Goal: Task Accomplishment & Management: Complete application form

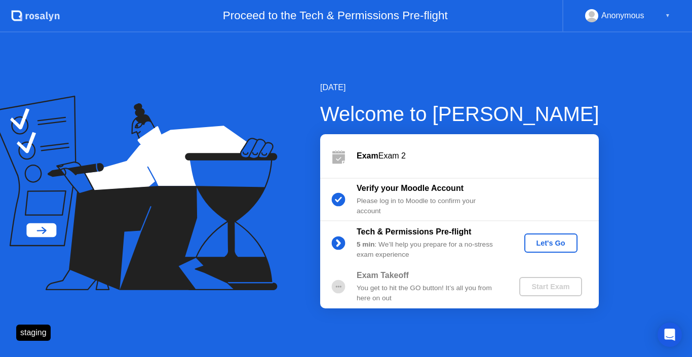
click at [550, 239] on div "Let's Go" at bounding box center [550, 243] width 45 height 8
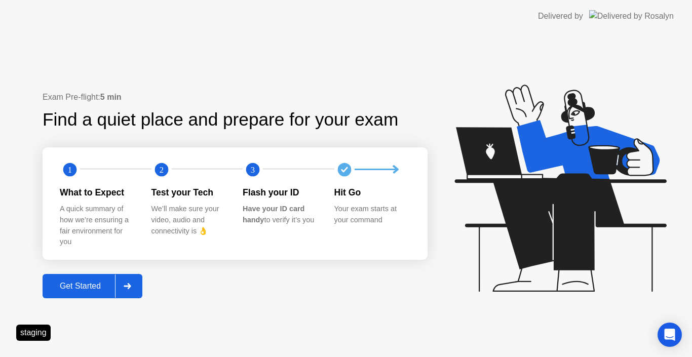
click at [133, 286] on div at bounding box center [127, 285] width 24 height 23
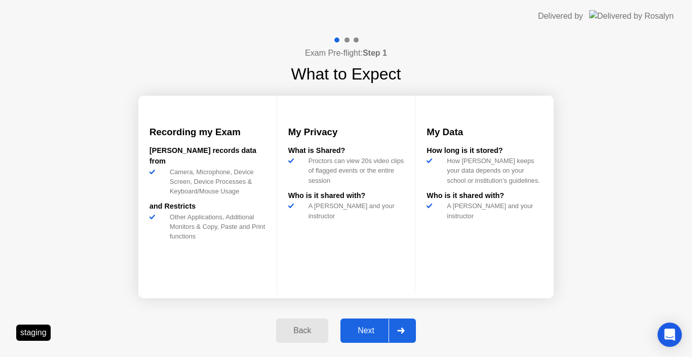
click at [378, 329] on div "Next" at bounding box center [365, 330] width 45 height 9
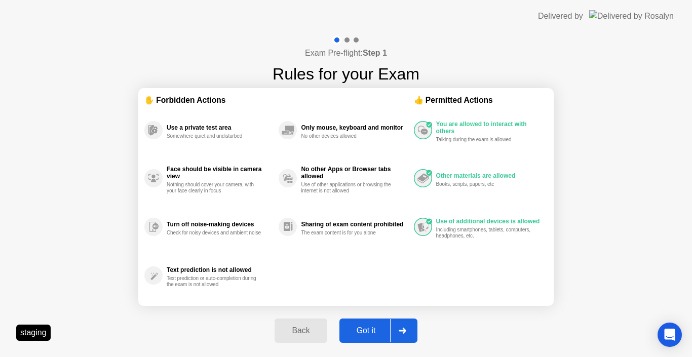
click at [387, 331] on div "Got it" at bounding box center [366, 330] width 48 height 9
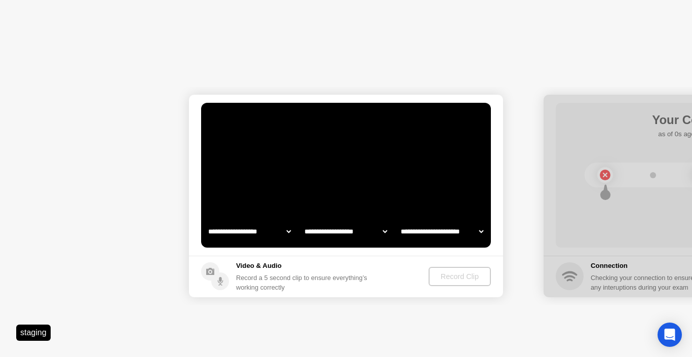
select select "**********"
select select "*******"
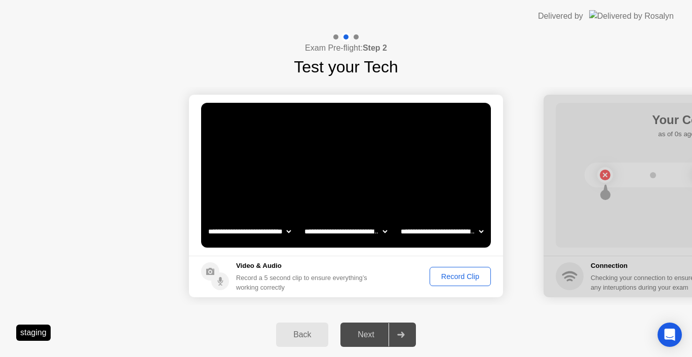
click at [450, 280] on div "Record Clip" at bounding box center [460, 276] width 54 height 8
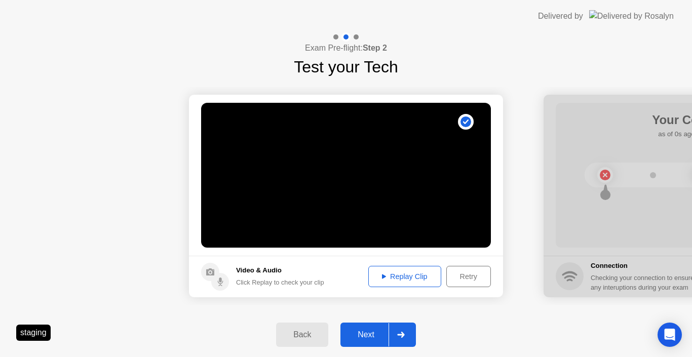
click at [362, 341] on button "Next" at bounding box center [377, 334] width 75 height 24
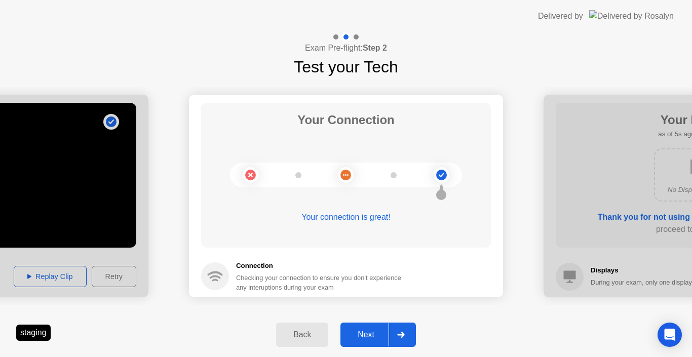
click at [371, 327] on button "Next" at bounding box center [377, 334] width 75 height 24
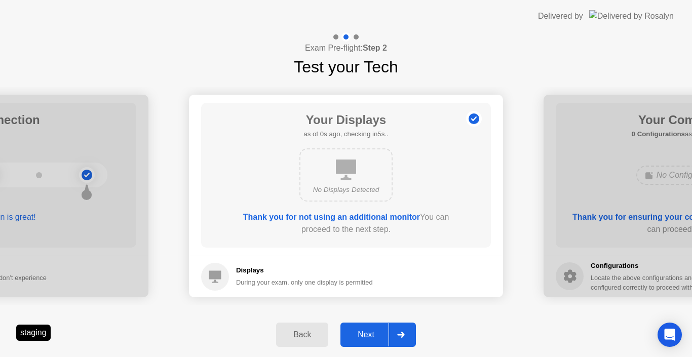
click at [371, 327] on button "Next" at bounding box center [377, 334] width 75 height 24
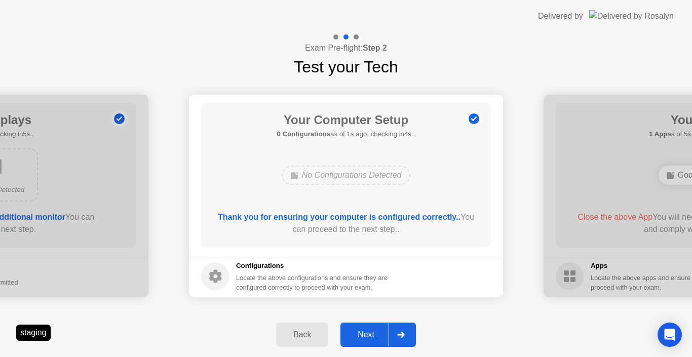
click at [369, 341] on button "Next" at bounding box center [377, 334] width 75 height 24
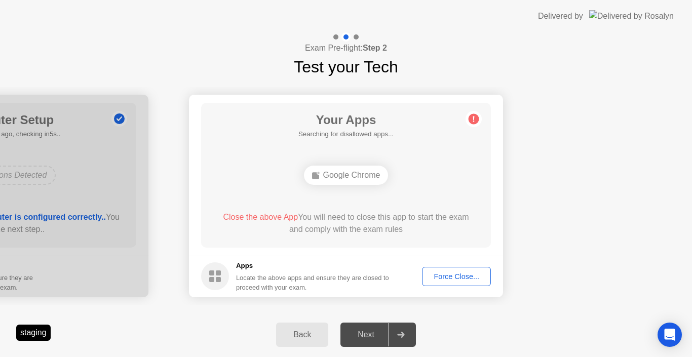
click at [470, 276] on div "Force Close..." at bounding box center [456, 276] width 62 height 8
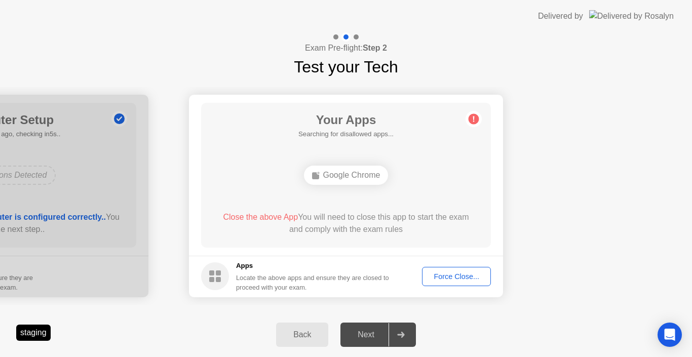
click at [440, 282] on button "Force Close..." at bounding box center [456, 276] width 69 height 19
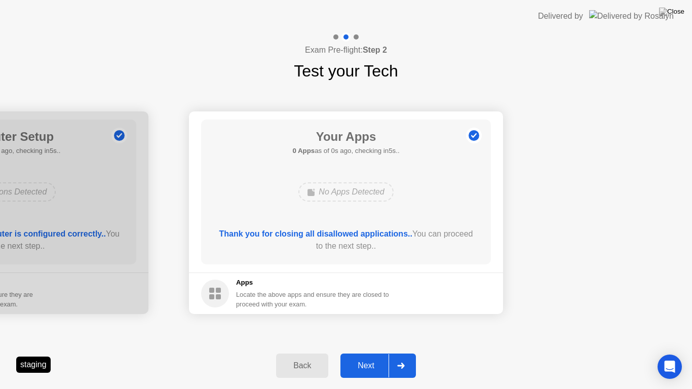
click at [378, 356] on div "Next" at bounding box center [365, 365] width 45 height 9
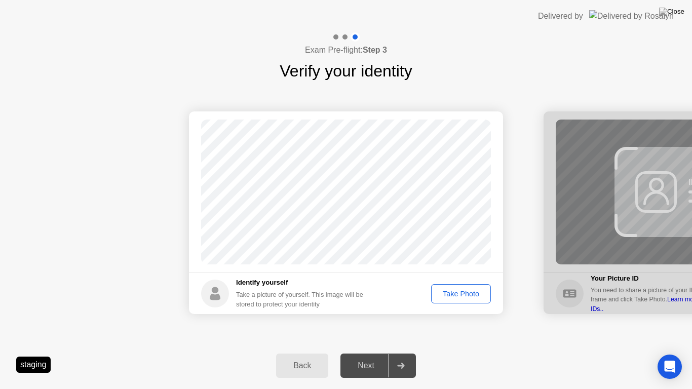
click at [455, 296] on div "Take Photo" at bounding box center [460, 294] width 53 height 8
click at [455, 296] on div "Retake" at bounding box center [467, 294] width 39 height 8
click at [455, 296] on div "Take Photo" at bounding box center [460, 294] width 53 height 8
click at [382, 356] on div "Next" at bounding box center [365, 365] width 45 height 9
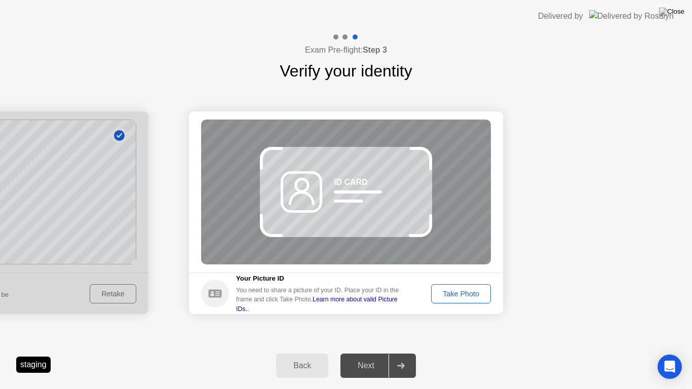
click at [466, 294] on div "Take Photo" at bounding box center [460, 294] width 53 height 8
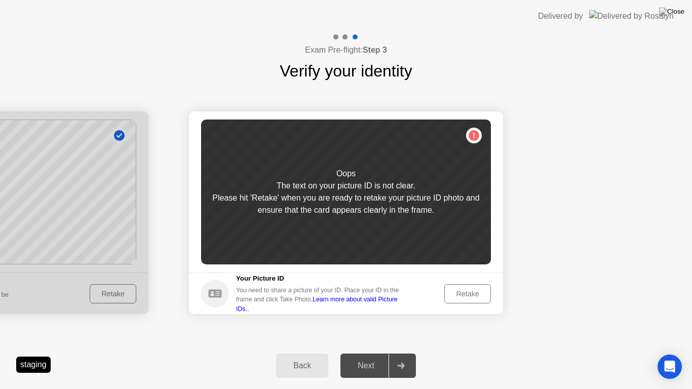
click at [469, 297] on div "Retake" at bounding box center [467, 294] width 39 height 8
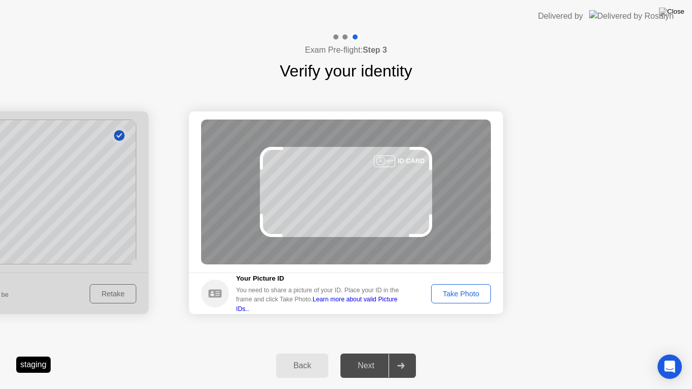
click at [456, 290] on div "Take Photo" at bounding box center [460, 294] width 53 height 8
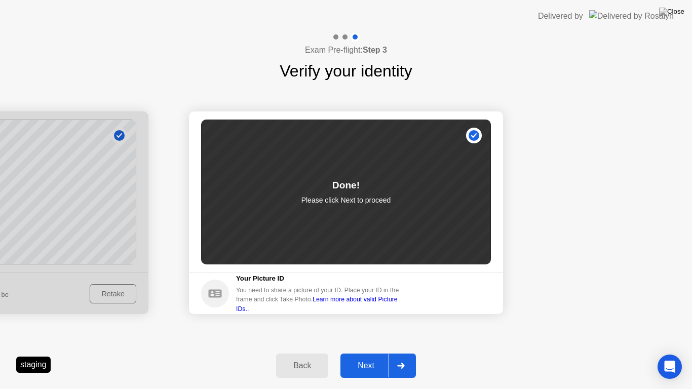
click at [366, 356] on div "Next" at bounding box center [365, 365] width 45 height 9
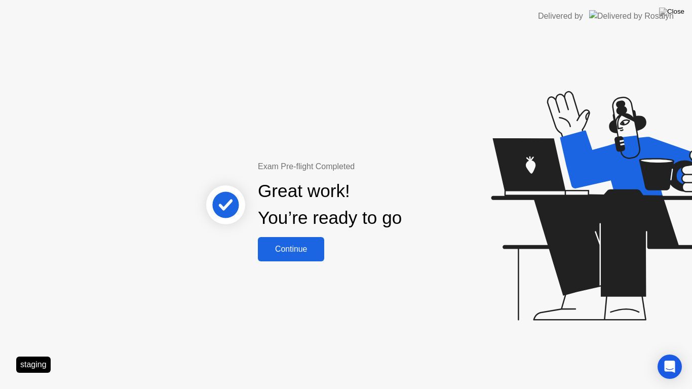
click at [297, 253] on div "Continue" at bounding box center [291, 249] width 60 height 9
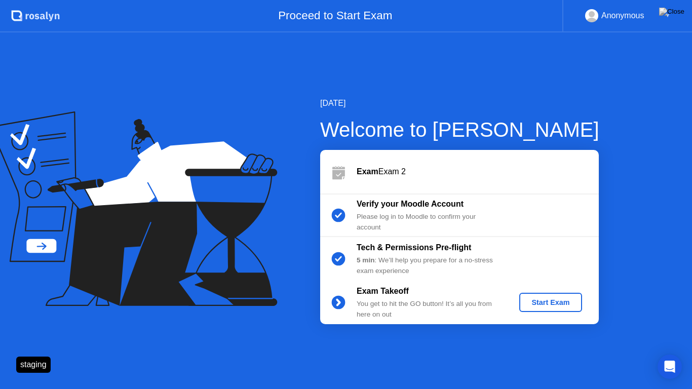
click at [542, 305] on div "Start Exam" at bounding box center [550, 302] width 54 height 8
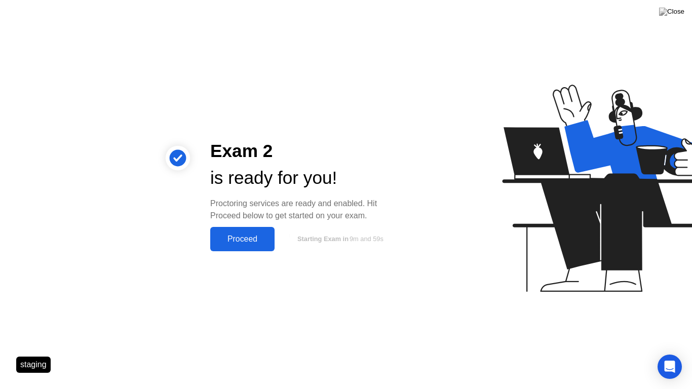
click at [256, 238] on div "Proceed" at bounding box center [242, 238] width 58 height 9
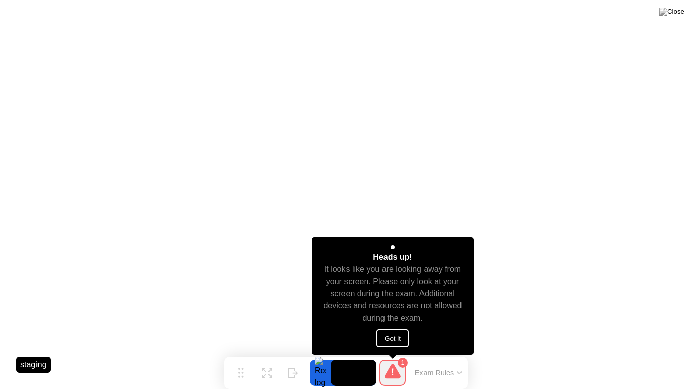
click at [388, 335] on button "Got it" at bounding box center [392, 338] width 32 height 18
click at [394, 334] on button "Got it" at bounding box center [392, 338] width 32 height 18
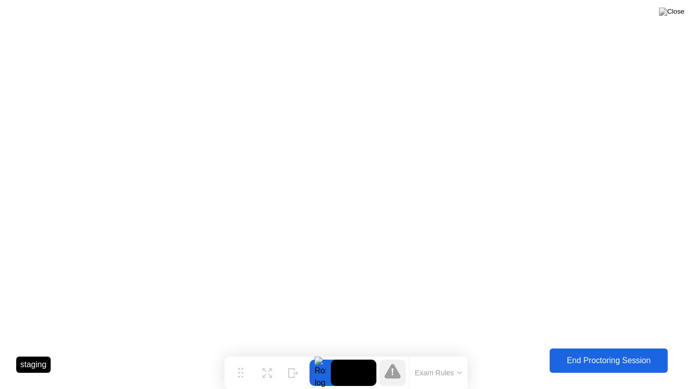
click at [602, 356] on div "End Proctoring Session" at bounding box center [608, 360] width 112 height 9
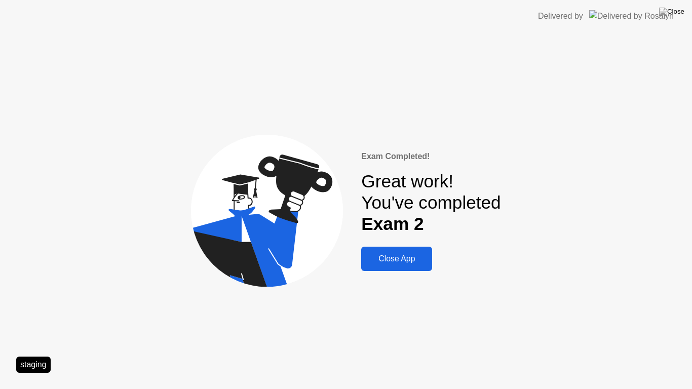
click at [402, 261] on div "Close App" at bounding box center [396, 258] width 65 height 9
